Goal: Task Accomplishment & Management: Use online tool/utility

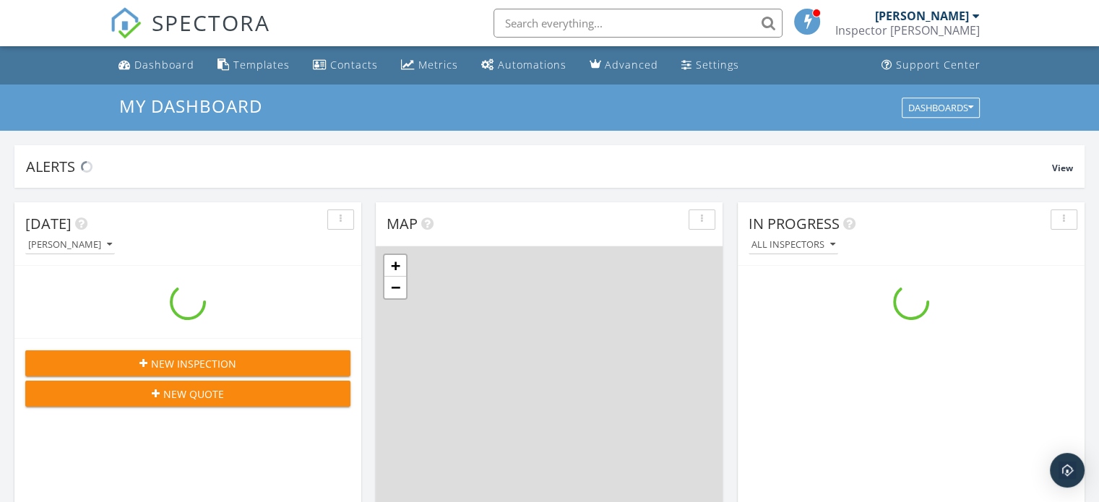
scroll to position [1337, 1121]
click at [262, 66] on div "Templates" at bounding box center [261, 65] width 56 height 14
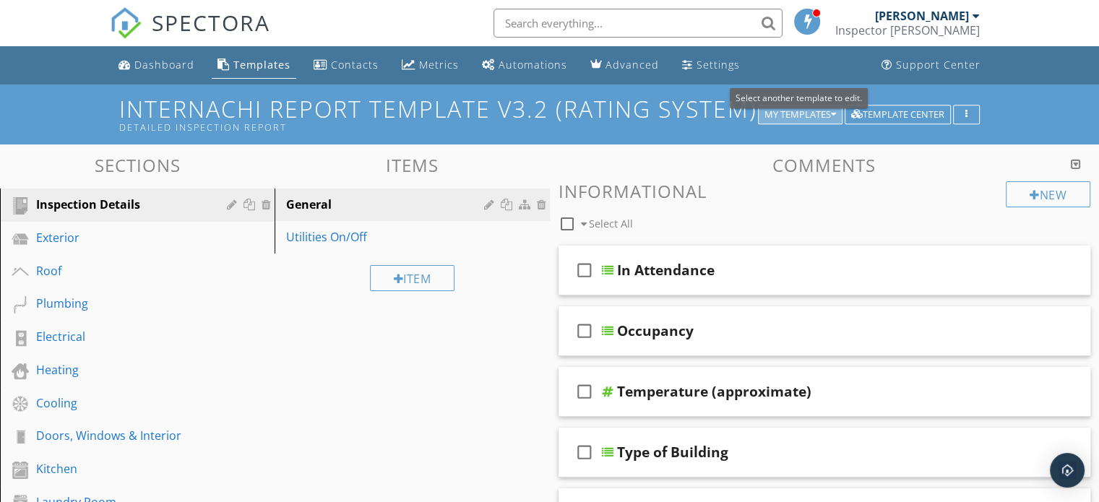
click at [809, 123] on button "My Templates" at bounding box center [800, 115] width 85 height 20
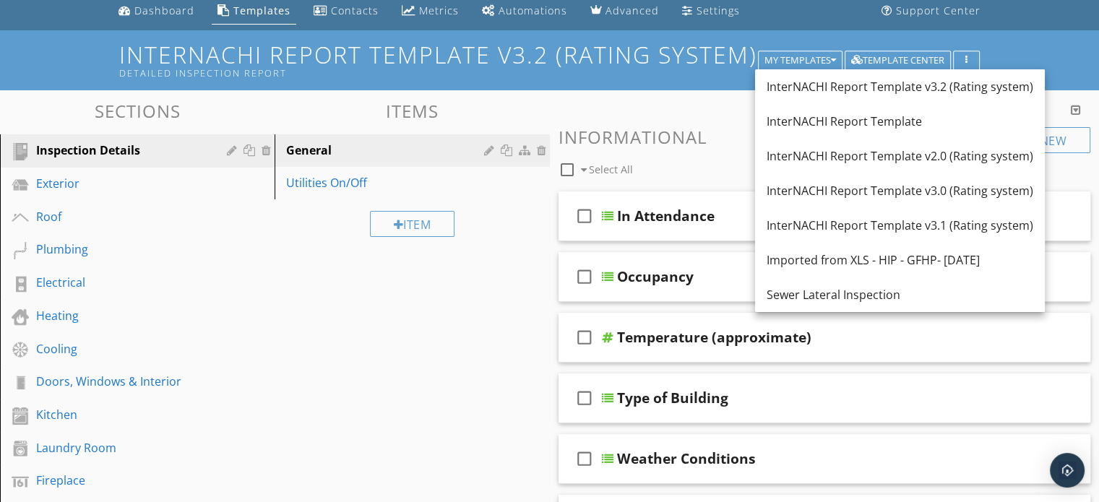
scroll to position [72, 0]
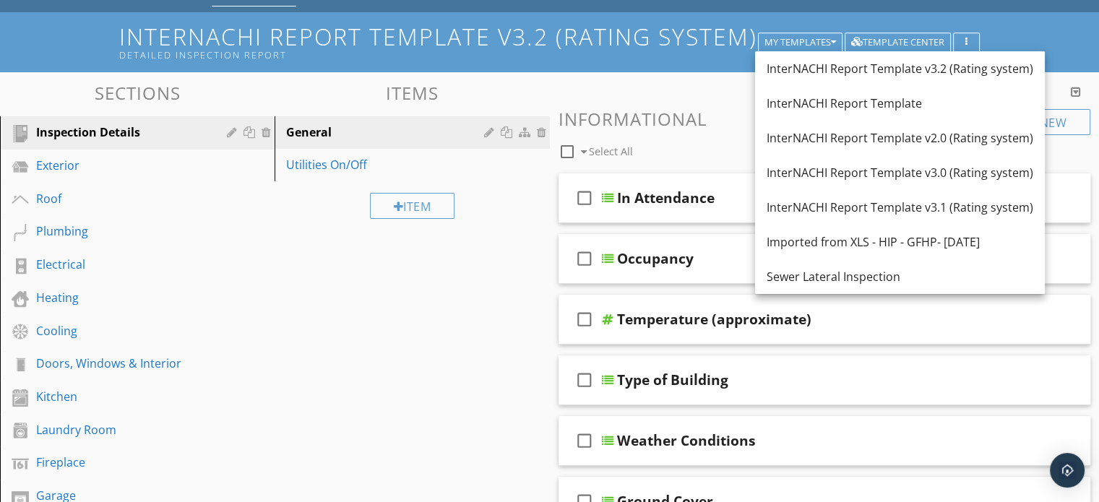
click at [876, 271] on div "Sewer Lateral Inspection" at bounding box center [900, 276] width 267 height 17
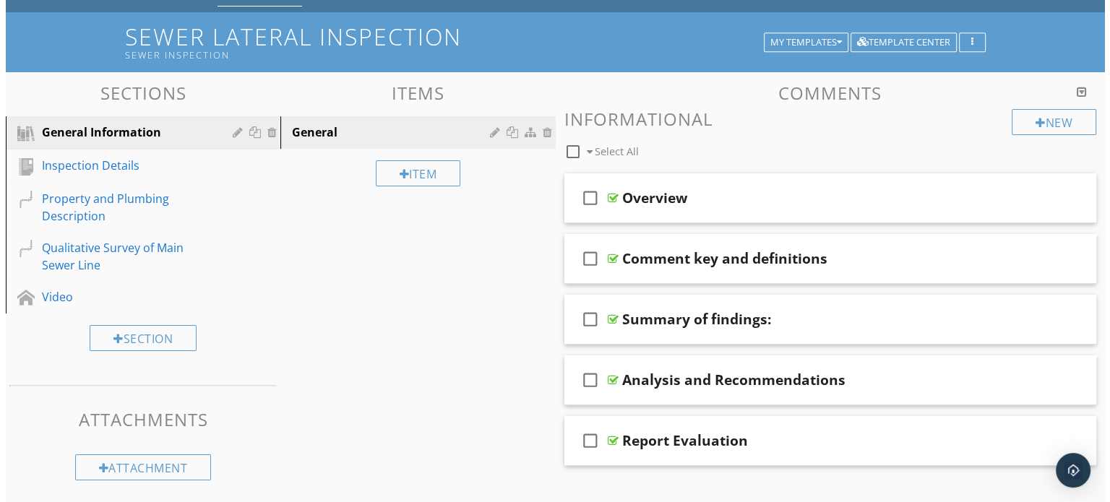
scroll to position [0, 0]
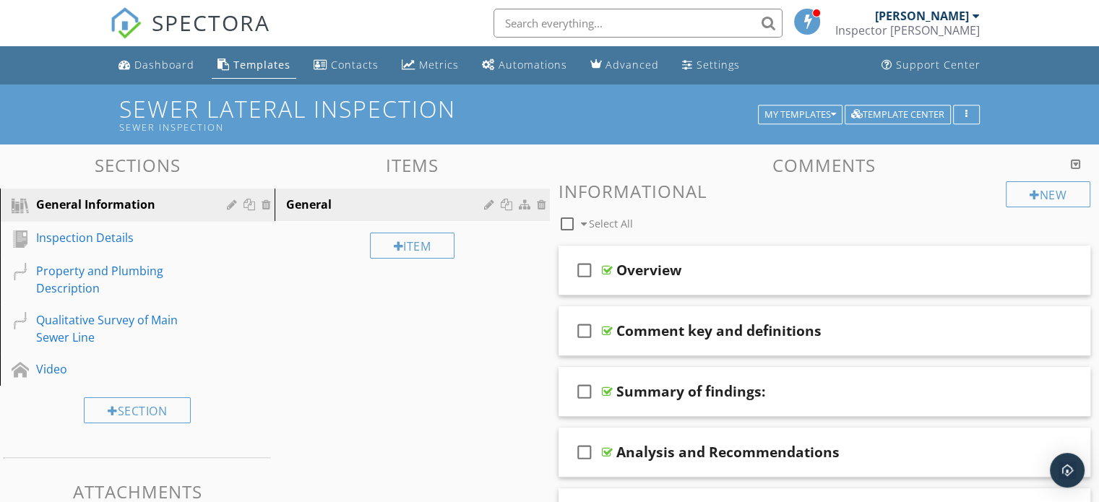
drag, startPoint x: 539, startPoint y: 17, endPoint x: 1028, endPoint y: 39, distance: 489.1
click at [1028, 39] on body "SPECTORA Pat McCaffrey Inspector Pat Role: Inspector Change Role Dashboard New …" at bounding box center [549, 374] width 1099 height 749
click at [974, 108] on button "button" at bounding box center [966, 115] width 27 height 20
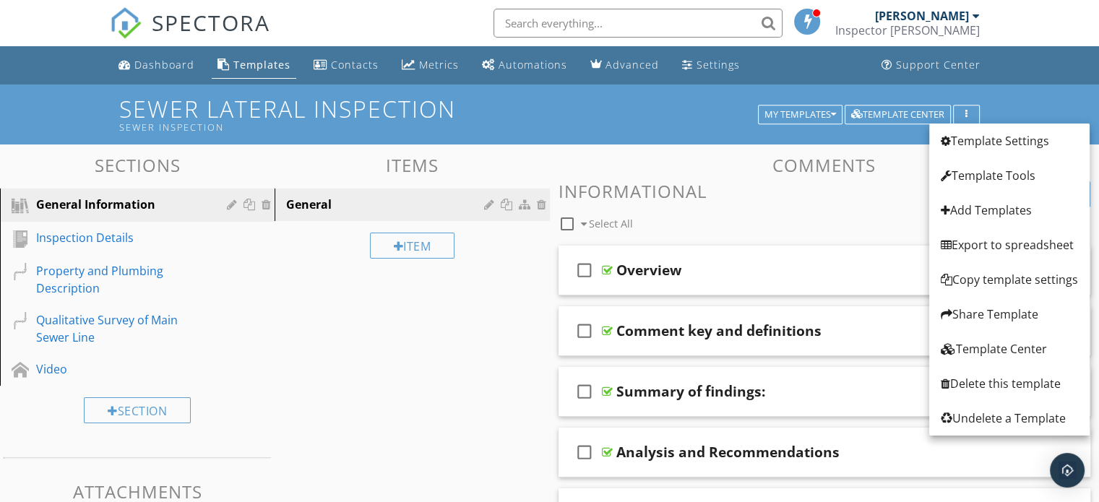
click at [982, 145] on div "Template Settings" at bounding box center [1009, 140] width 137 height 17
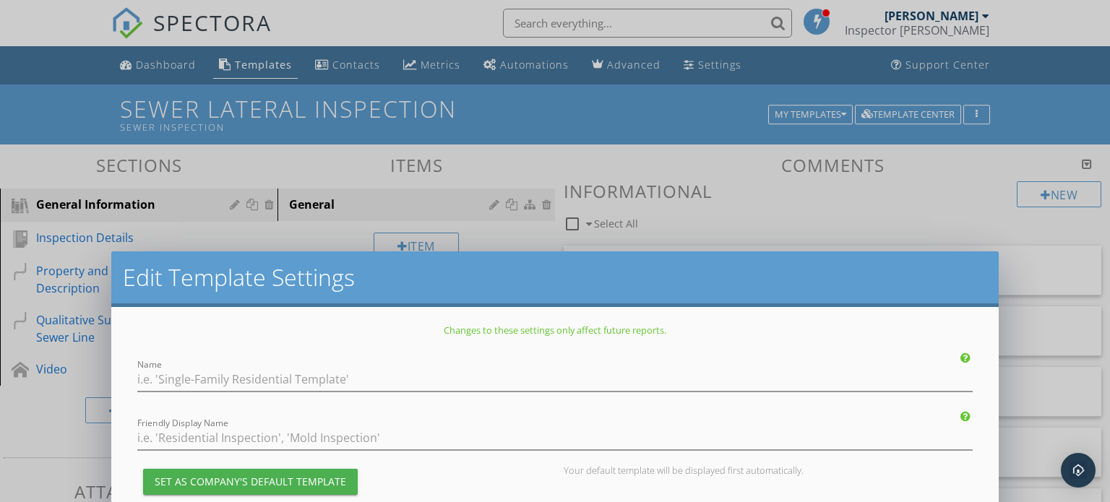
type input "Sewer Lateral Inspection"
type input "Sewer Inspection"
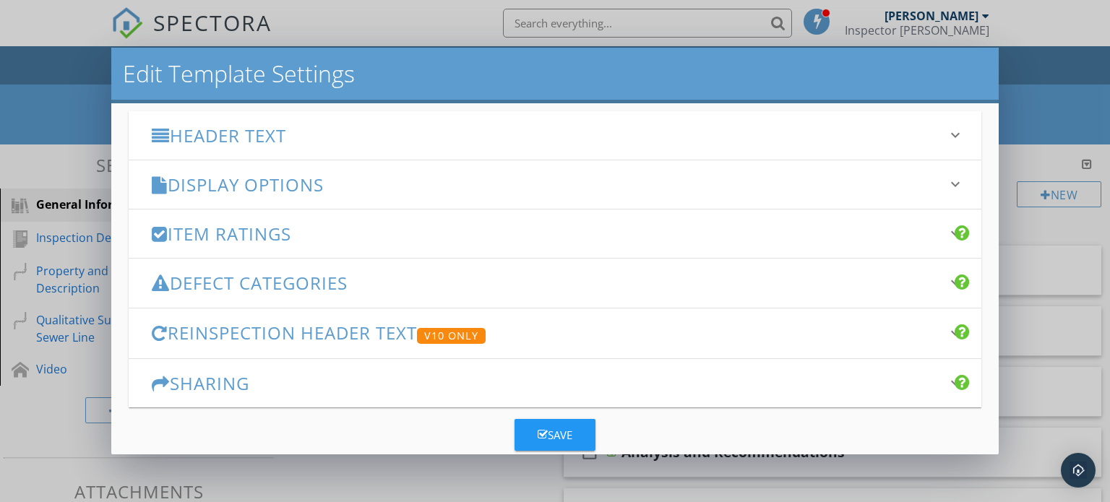
scroll to position [202, 0]
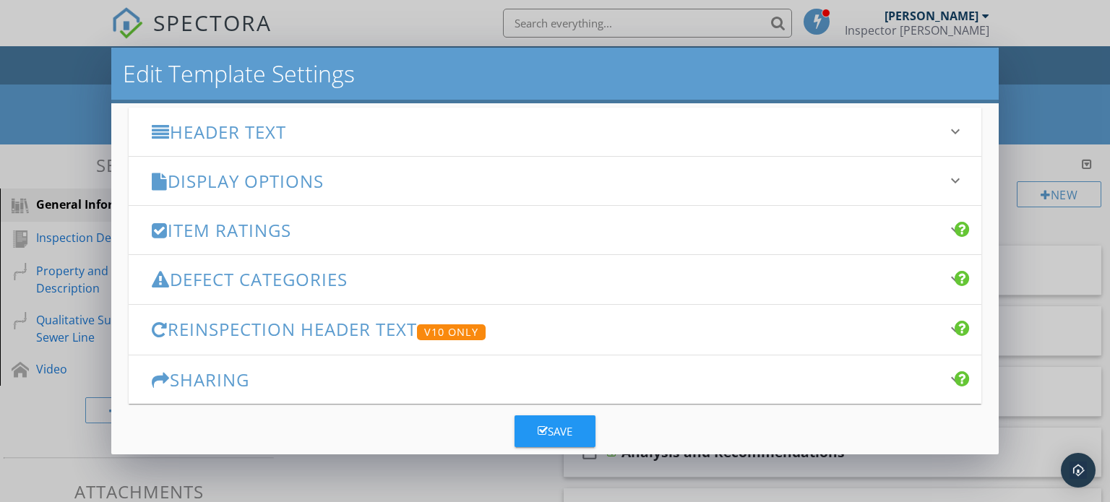
click at [335, 137] on h3 "Header Text" at bounding box center [547, 132] width 790 height 20
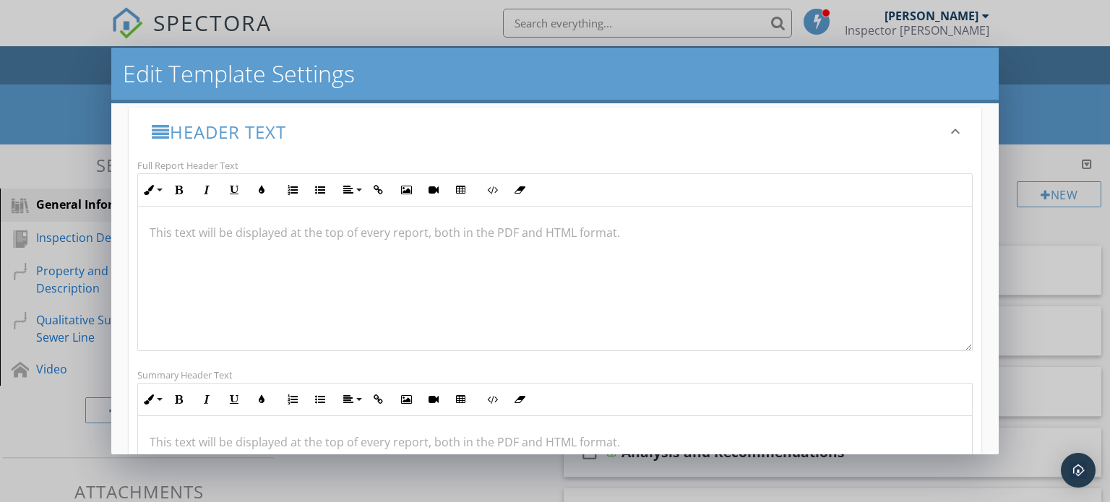
click at [328, 137] on h3 "Header Text" at bounding box center [547, 132] width 790 height 20
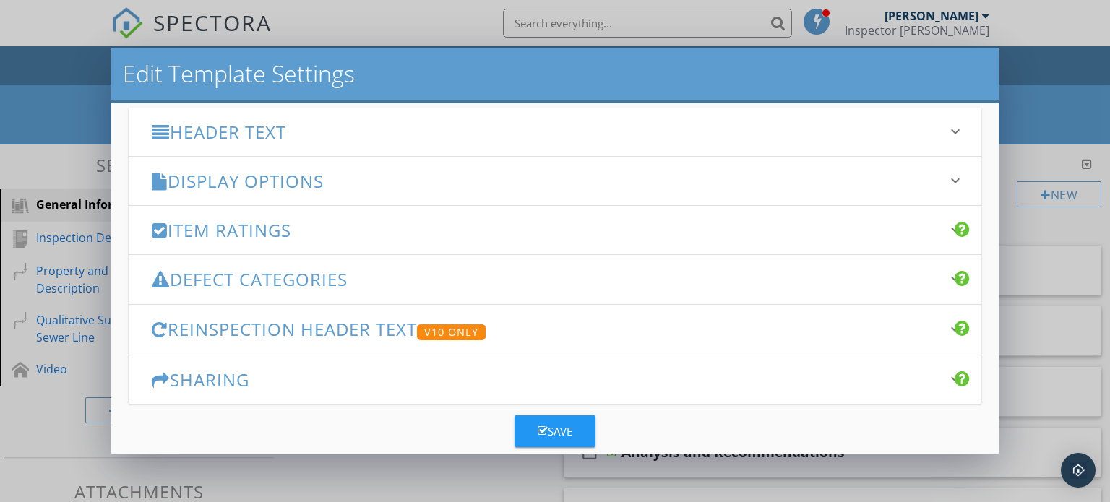
click at [331, 185] on h3 "Display Options" at bounding box center [547, 181] width 790 height 20
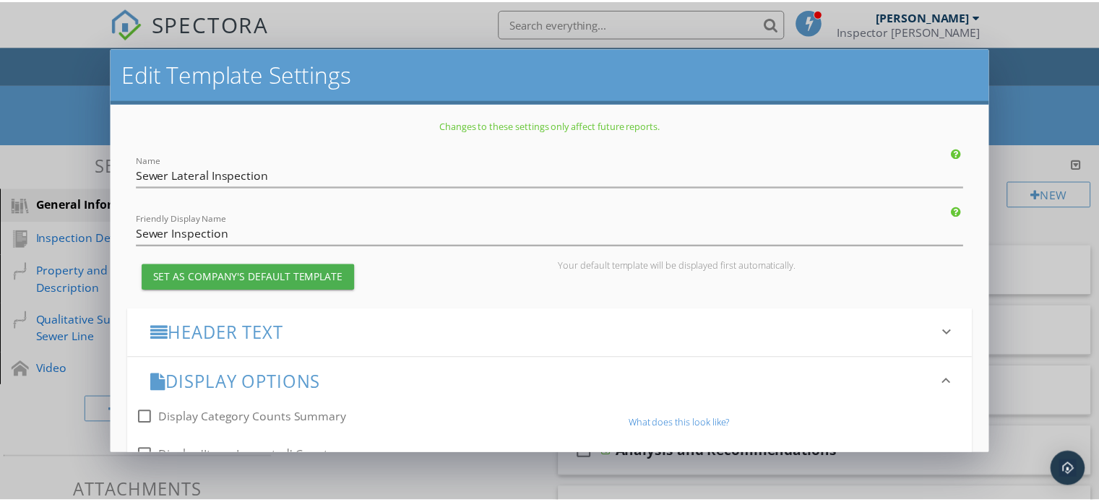
scroll to position [0, 0]
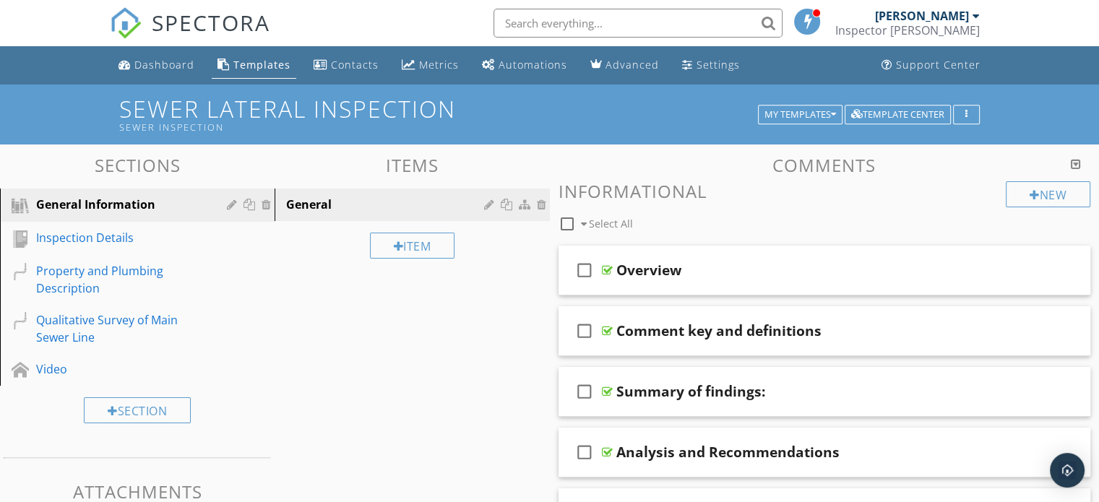
click at [1033, 67] on div at bounding box center [549, 251] width 1099 height 502
click at [52, 239] on div "Inspection Details" at bounding box center [121, 237] width 170 height 17
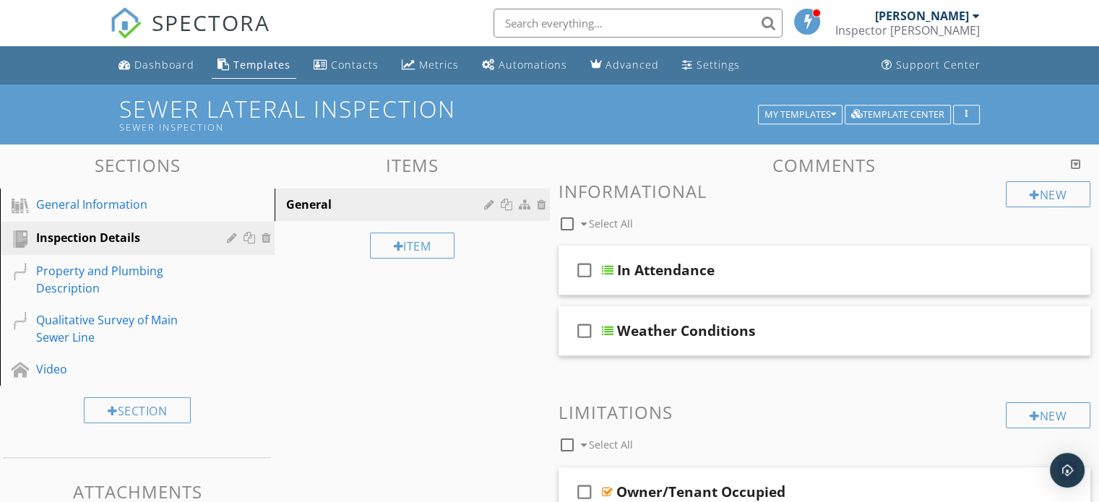
click at [64, 194] on link "General Information" at bounding box center [139, 205] width 270 height 33
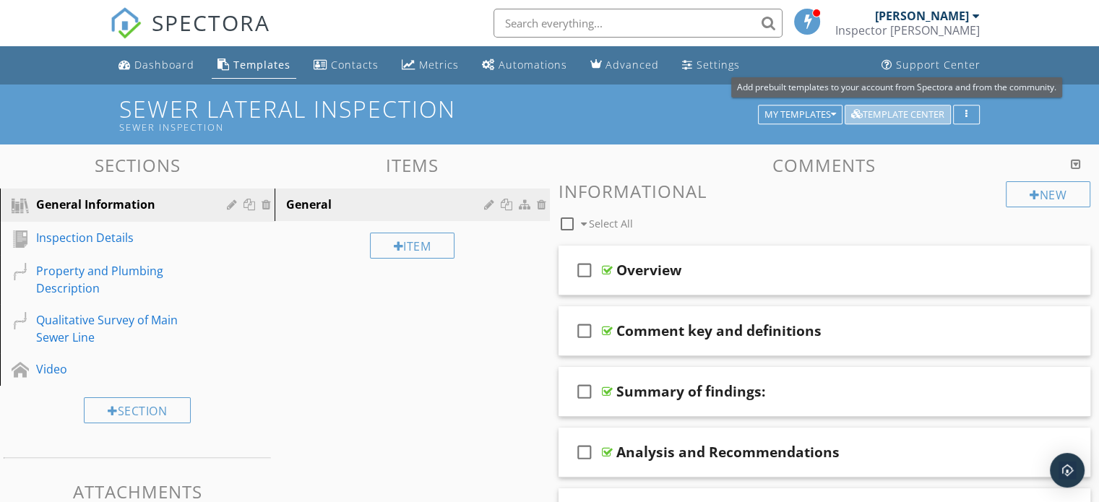
click at [902, 116] on div "Template Center" at bounding box center [897, 115] width 93 height 10
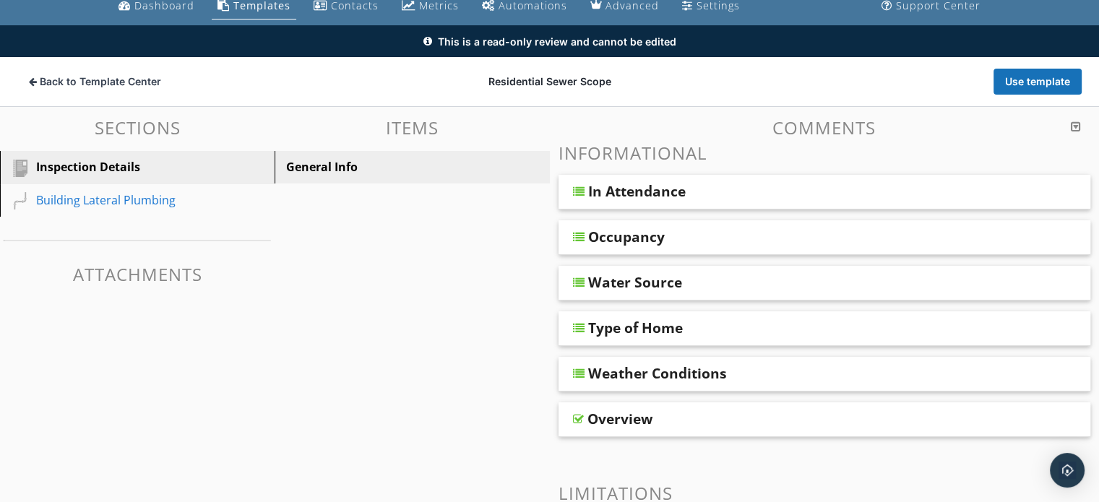
scroll to position [46, 0]
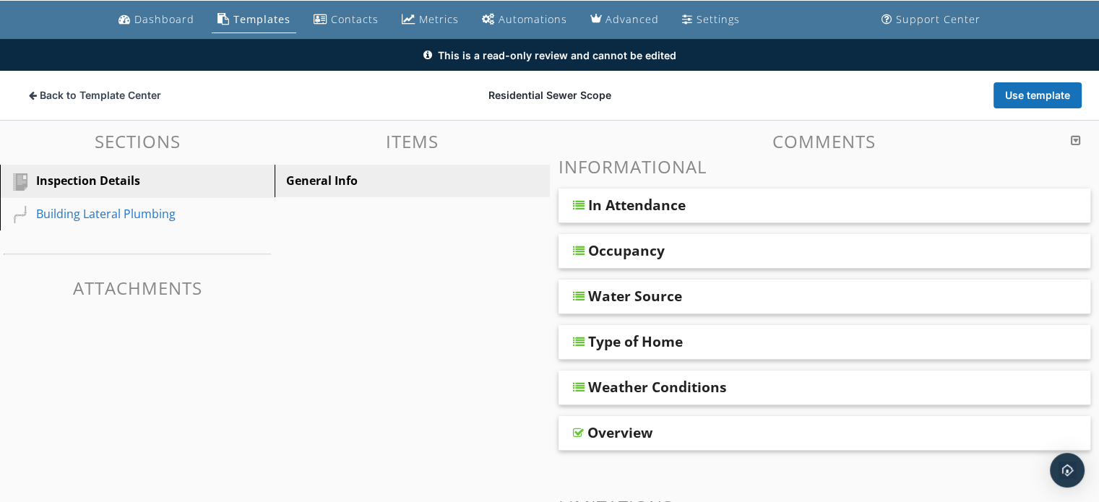
click at [100, 215] on div "Building Lateral Plumbing" at bounding box center [121, 213] width 170 height 17
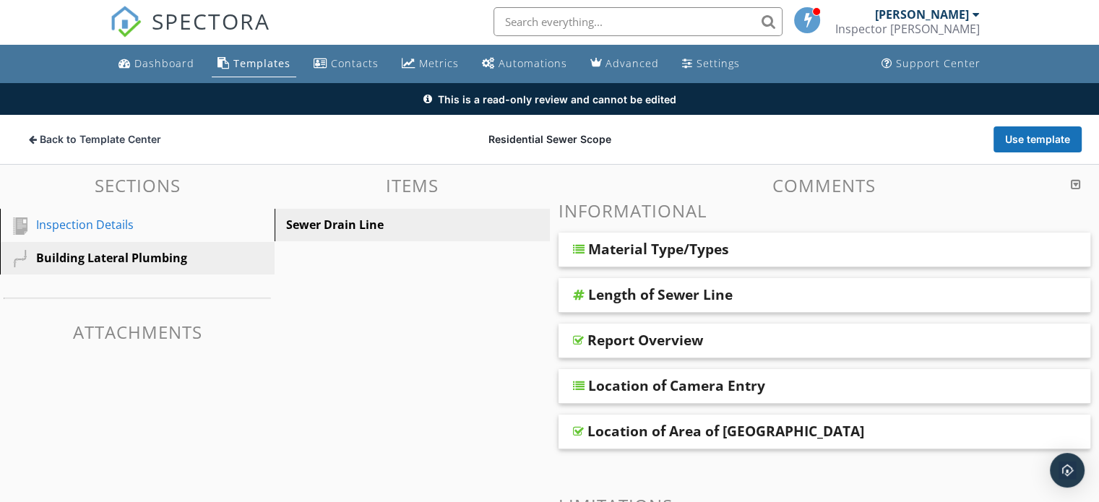
scroll to position [1, 0]
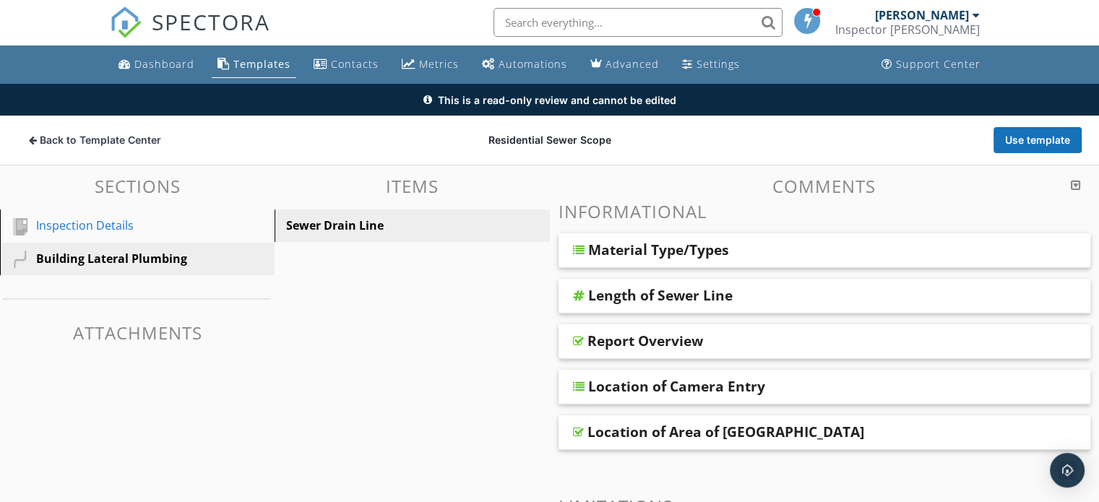
click at [1008, 132] on button "Use template" at bounding box center [1038, 140] width 88 height 26
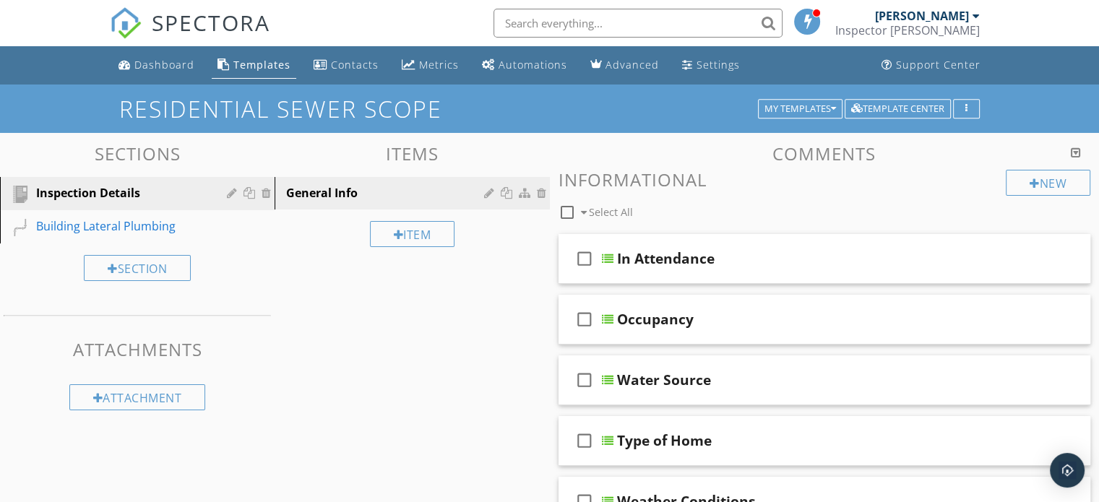
click at [648, 276] on div "check_box_outline_blank In Attendance" at bounding box center [825, 259] width 533 height 50
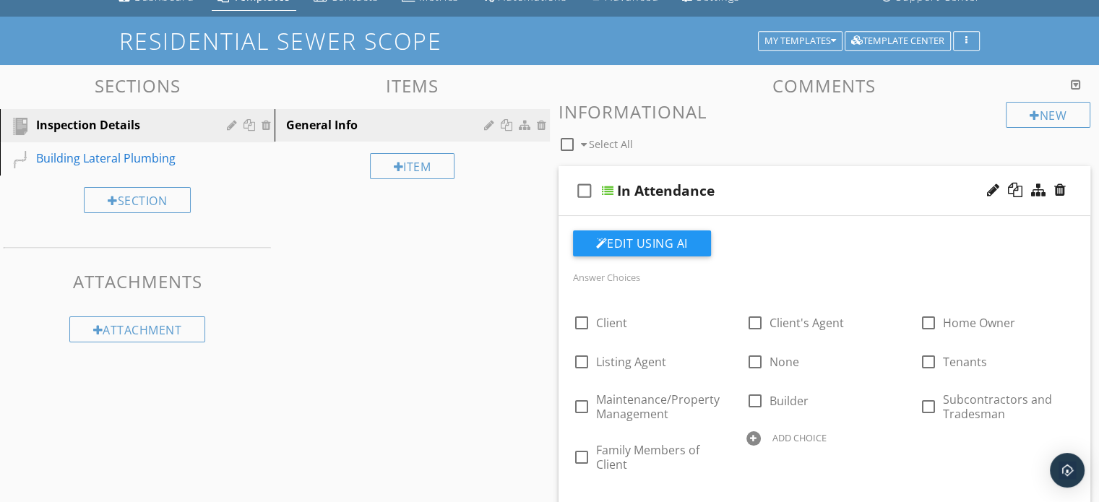
scroll to position [20, 0]
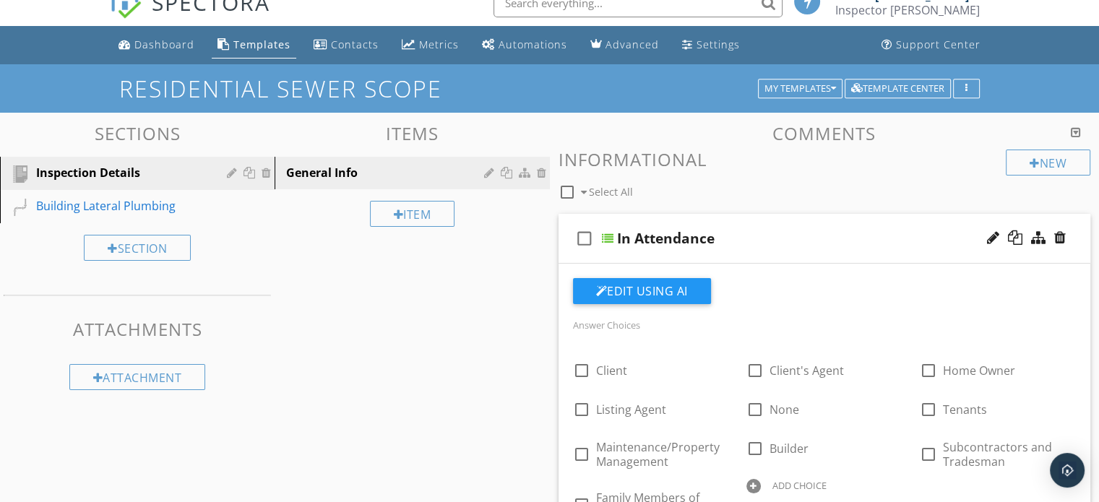
click at [653, 241] on div "In Attendance" at bounding box center [666, 238] width 98 height 17
click at [613, 233] on div "check_box_outline_blank In Attendance" at bounding box center [825, 239] width 533 height 50
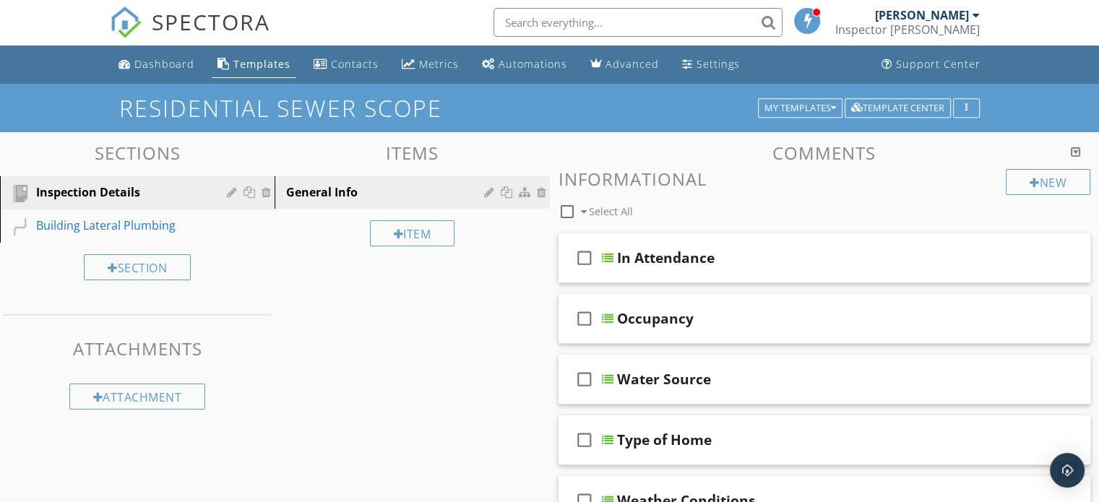
scroll to position [0, 0]
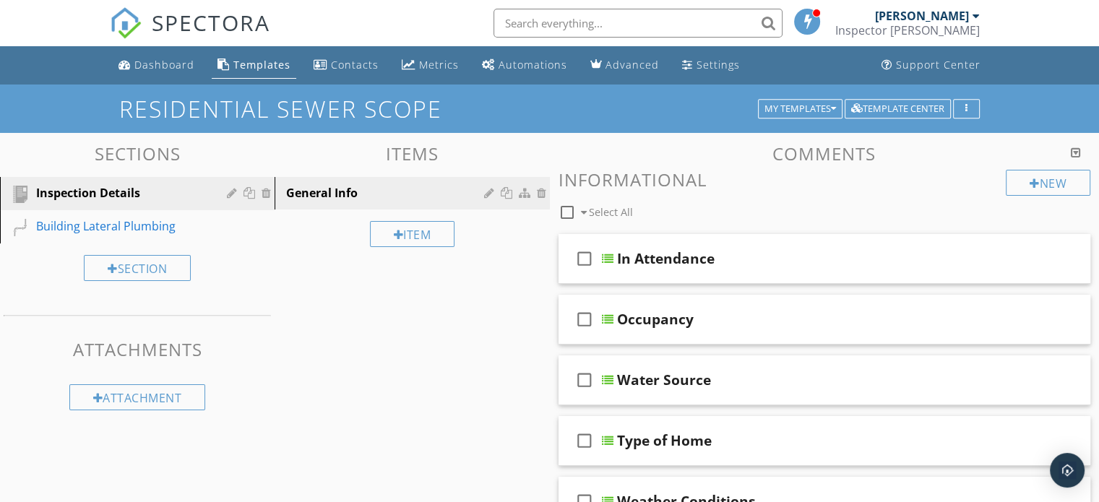
click at [124, 215] on link "Building Lateral Plumbing" at bounding box center [139, 226] width 270 height 33
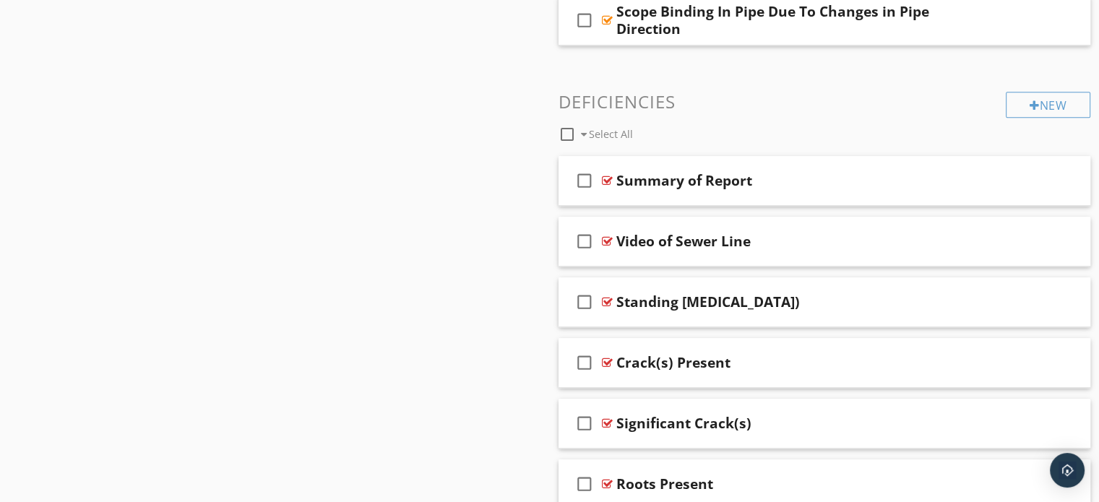
scroll to position [886, 0]
click at [686, 245] on div "Video of Sewer Line" at bounding box center [684, 240] width 134 height 17
click at [914, 263] on div "check_box_outline_blank Video of Sewer Line" at bounding box center [825, 241] width 533 height 50
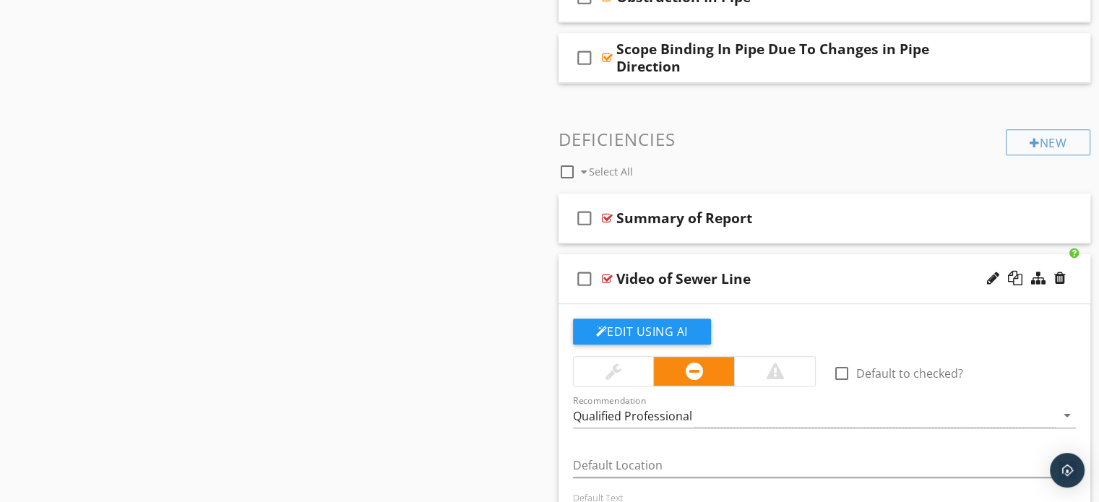
scroll to position [847, 0]
click at [665, 288] on div "check_box_outline_blank Video of Sewer Line" at bounding box center [825, 280] width 533 height 50
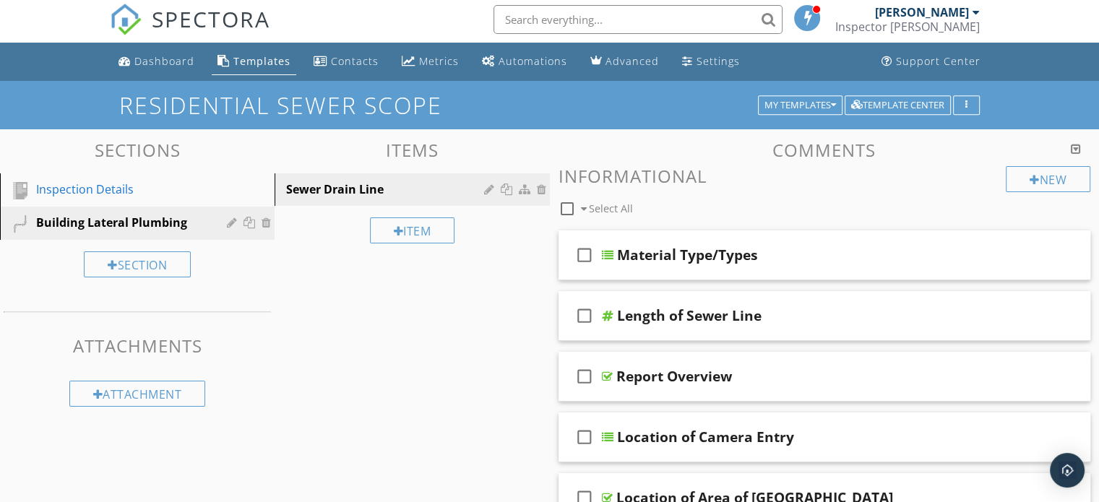
scroll to position [0, 0]
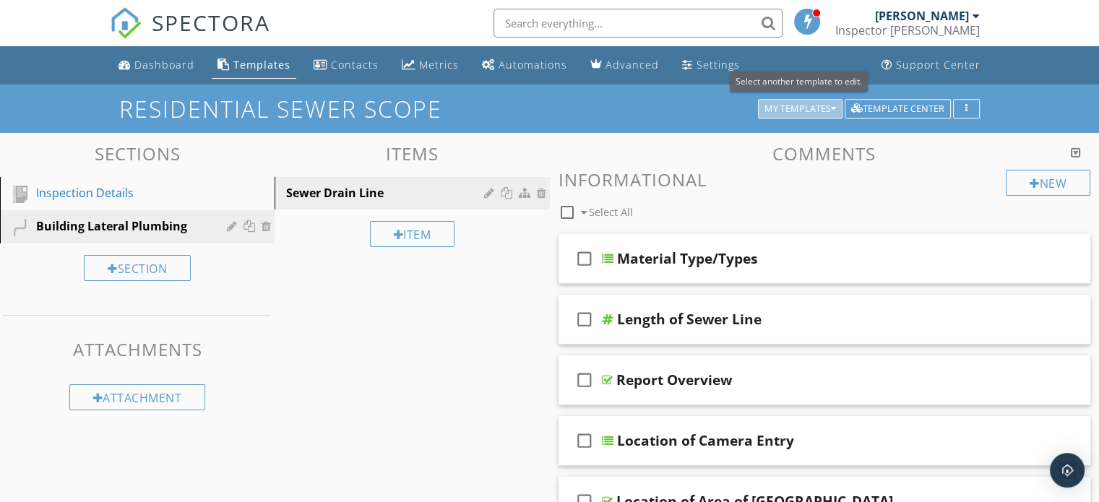
click at [836, 108] on icon "button" at bounding box center [833, 109] width 5 height 10
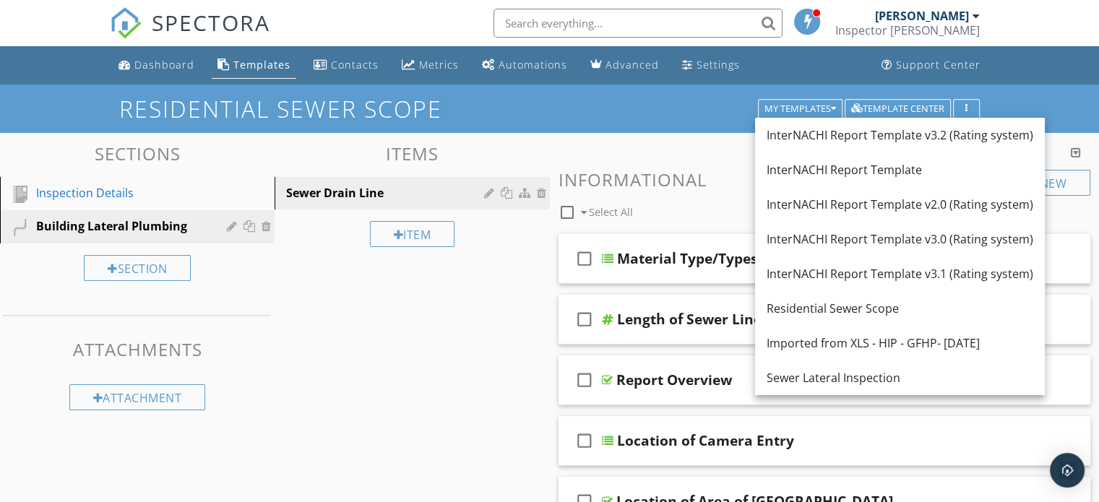
click at [155, 56] on link "Dashboard" at bounding box center [156, 65] width 87 height 27
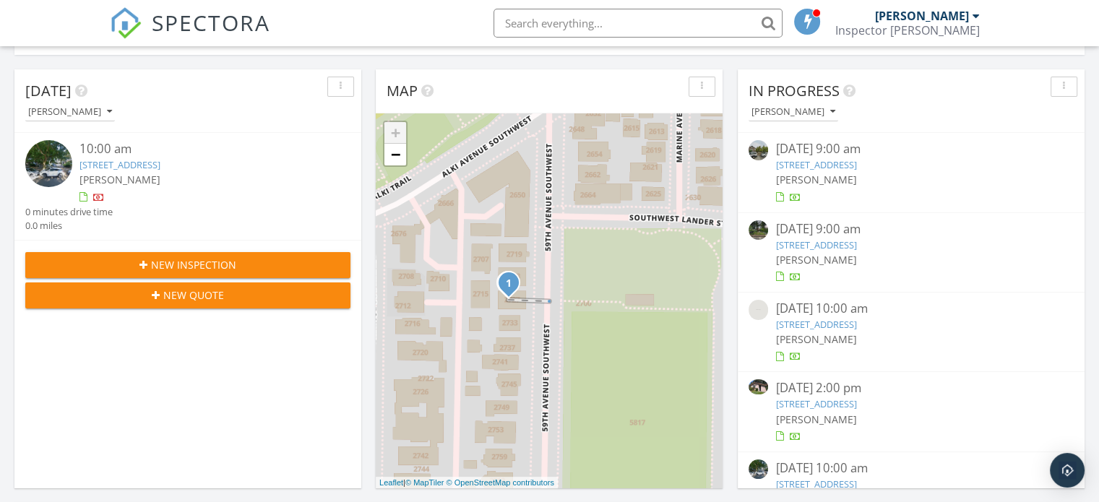
scroll to position [116, 0]
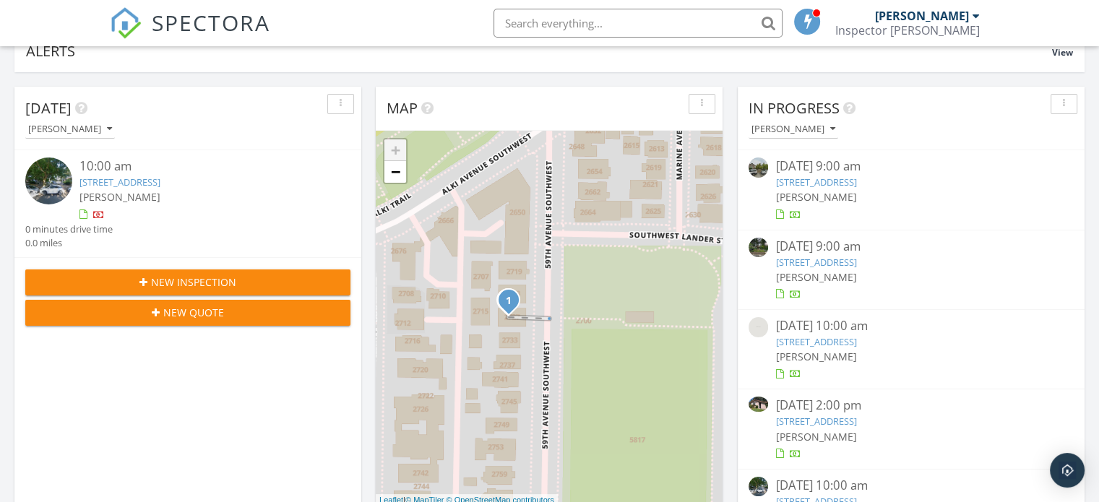
click at [857, 421] on link "[STREET_ADDRESS]" at bounding box center [816, 421] width 81 height 13
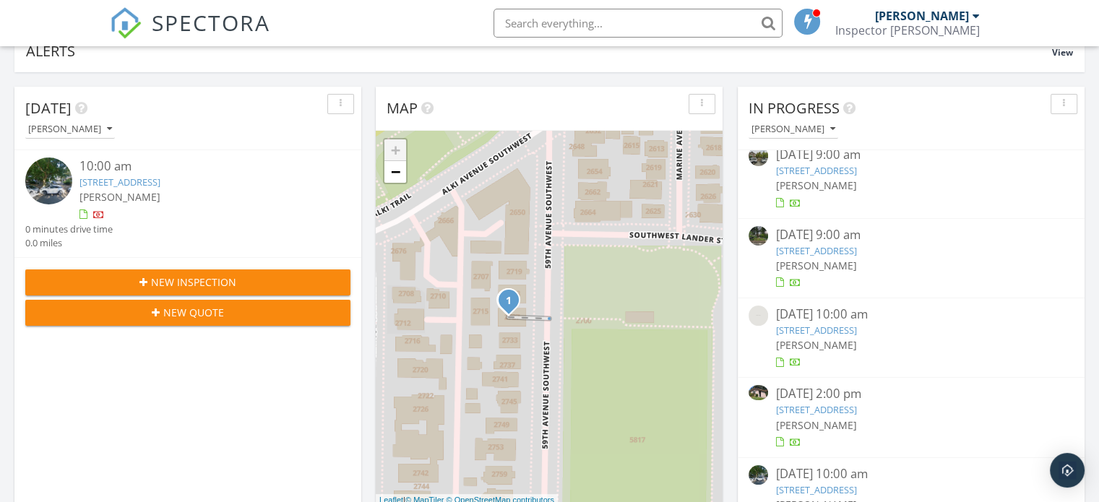
scroll to position [40, 0]
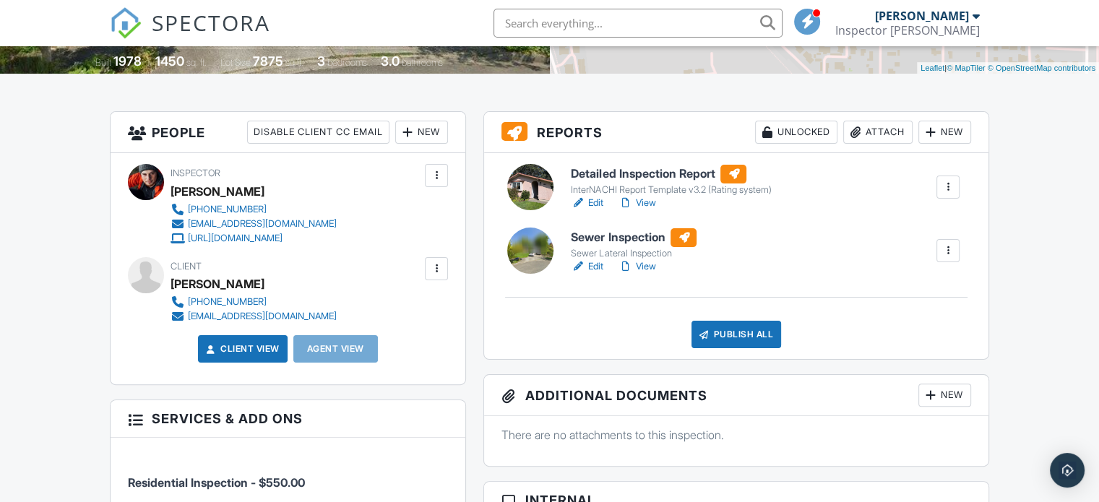
click at [961, 139] on div "New" at bounding box center [945, 132] width 53 height 23
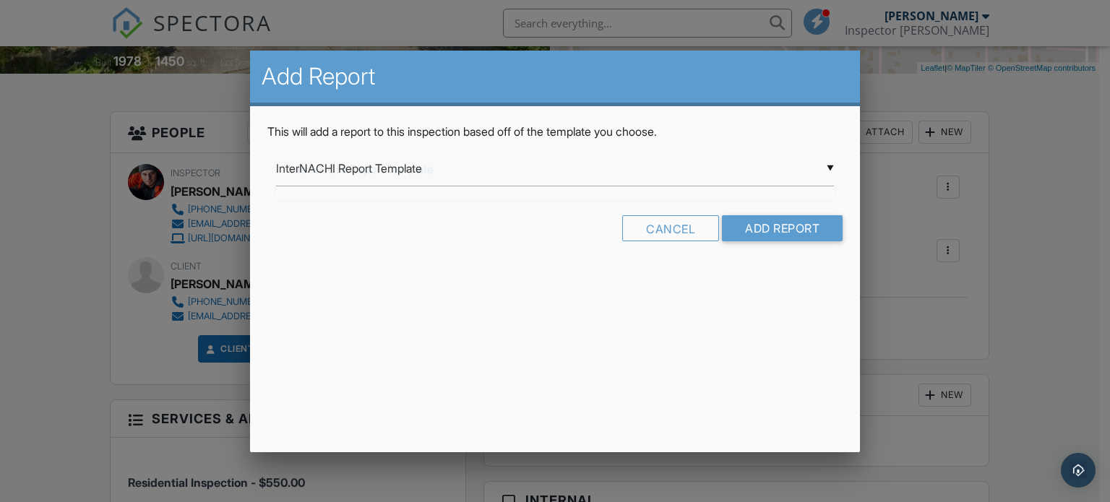
click at [652, 161] on div "▼ InterNACHI Report Template InterNACHI Report Template InterNACHI Report Templ…" at bounding box center [555, 168] width 559 height 35
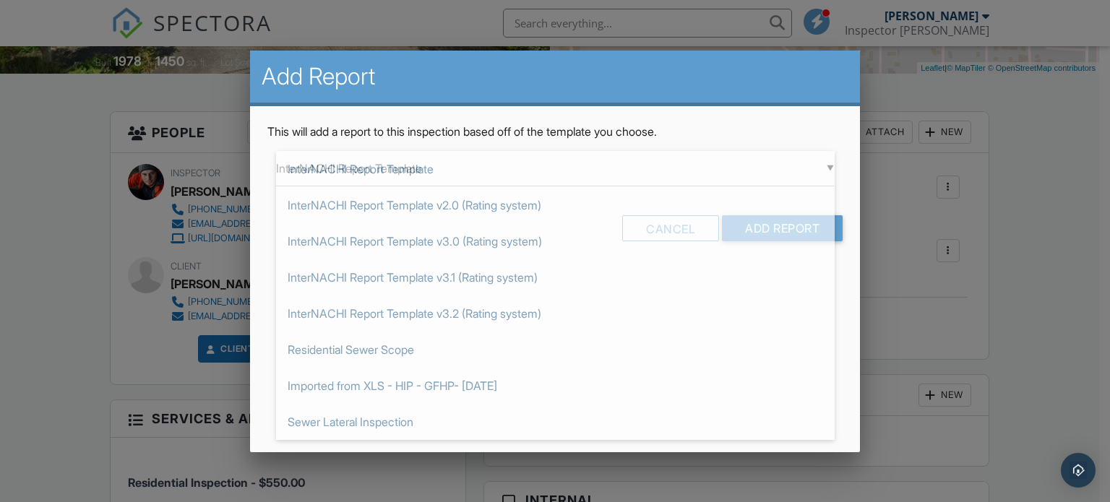
click at [418, 351] on span "Residential Sewer Scope" at bounding box center [555, 350] width 559 height 36
type input "Residential Sewer Scope"
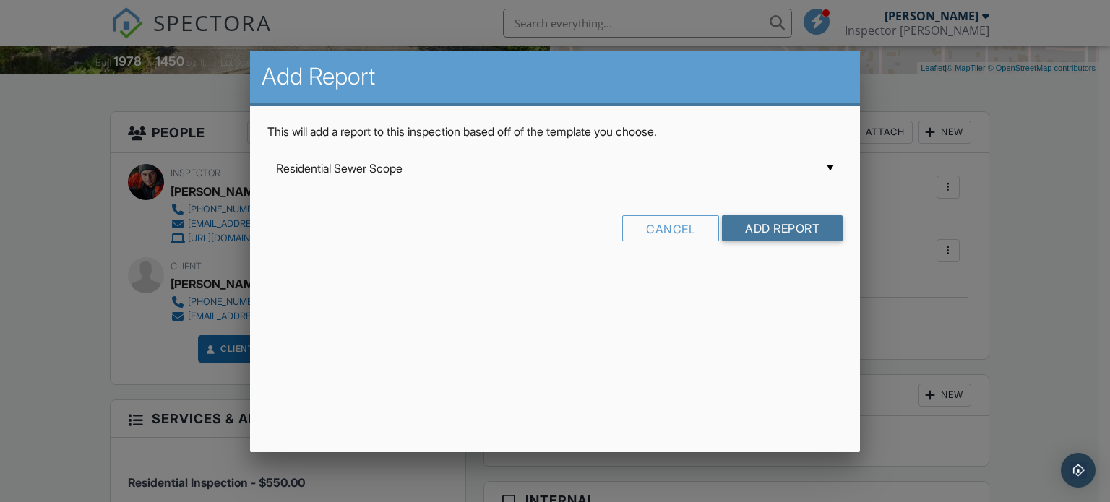
click at [800, 235] on input "Add Report" at bounding box center [782, 228] width 121 height 26
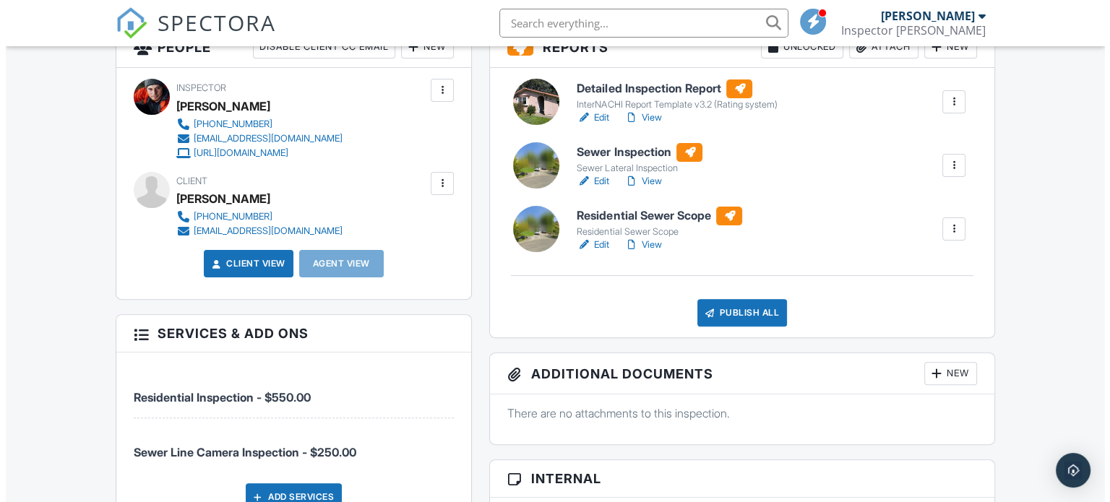
scroll to position [395, 0]
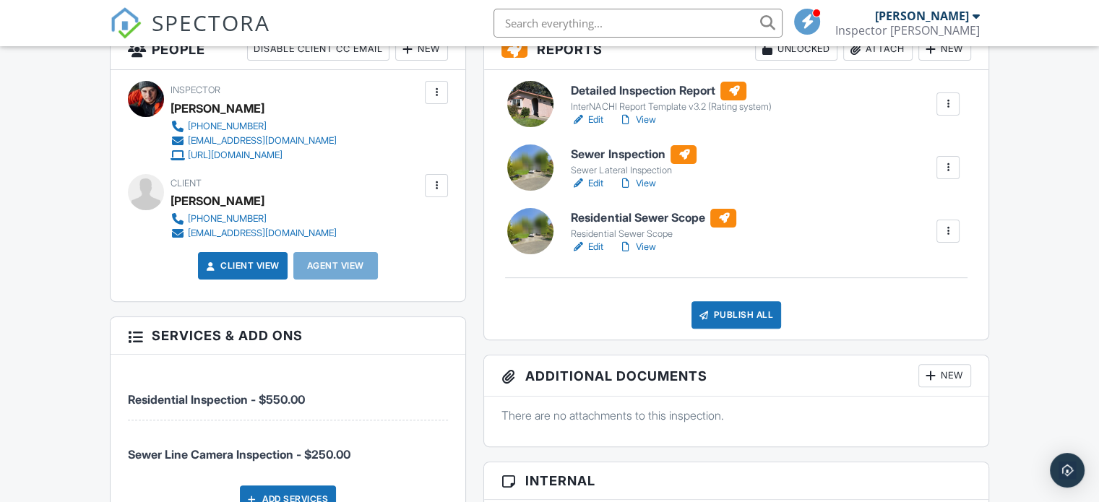
click at [946, 161] on div at bounding box center [948, 167] width 14 height 14
click at [904, 278] on div "Delete" at bounding box center [906, 281] width 30 height 16
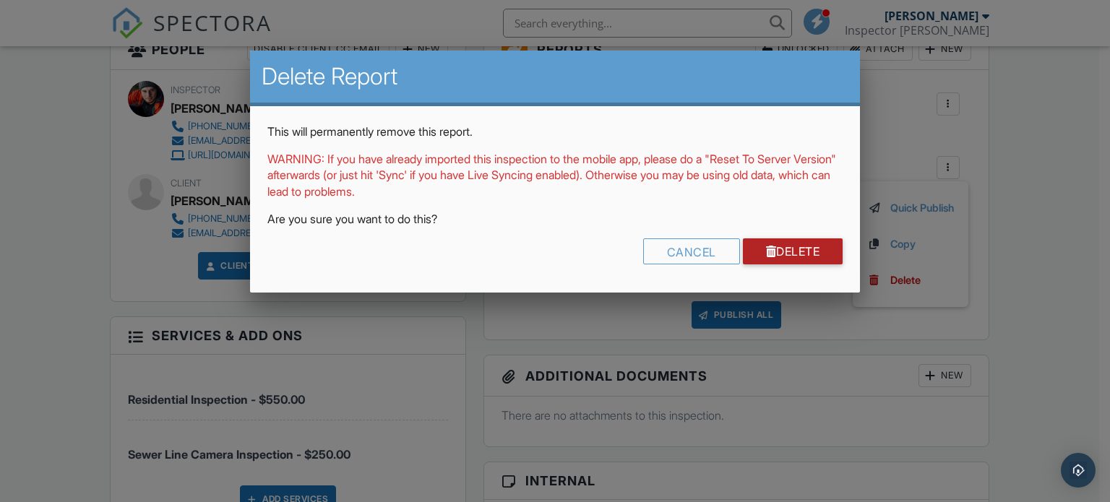
click at [786, 248] on link "Delete" at bounding box center [793, 252] width 100 height 26
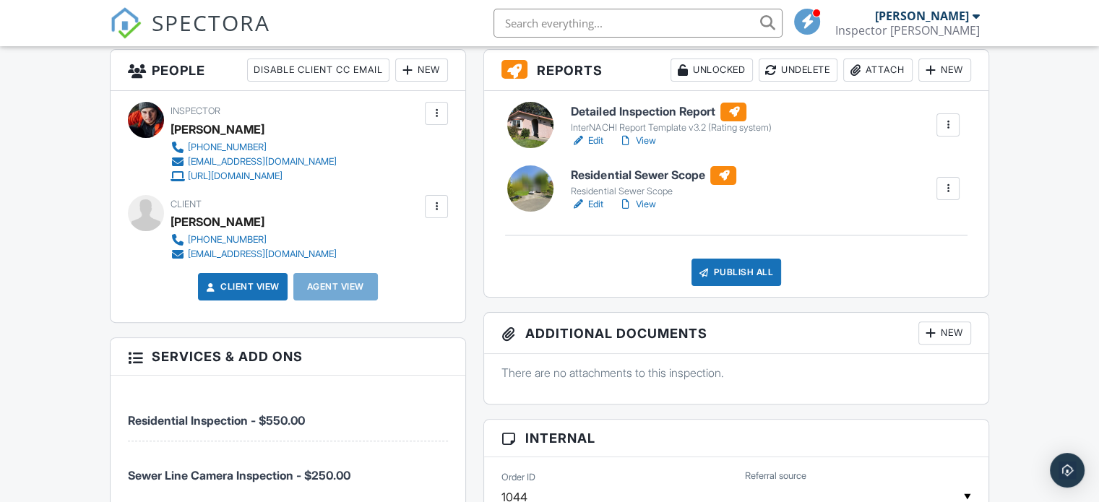
scroll to position [374, 0]
click at [593, 206] on link "Edit" at bounding box center [587, 205] width 33 height 14
